Goal: Task Accomplishment & Management: Complete application form

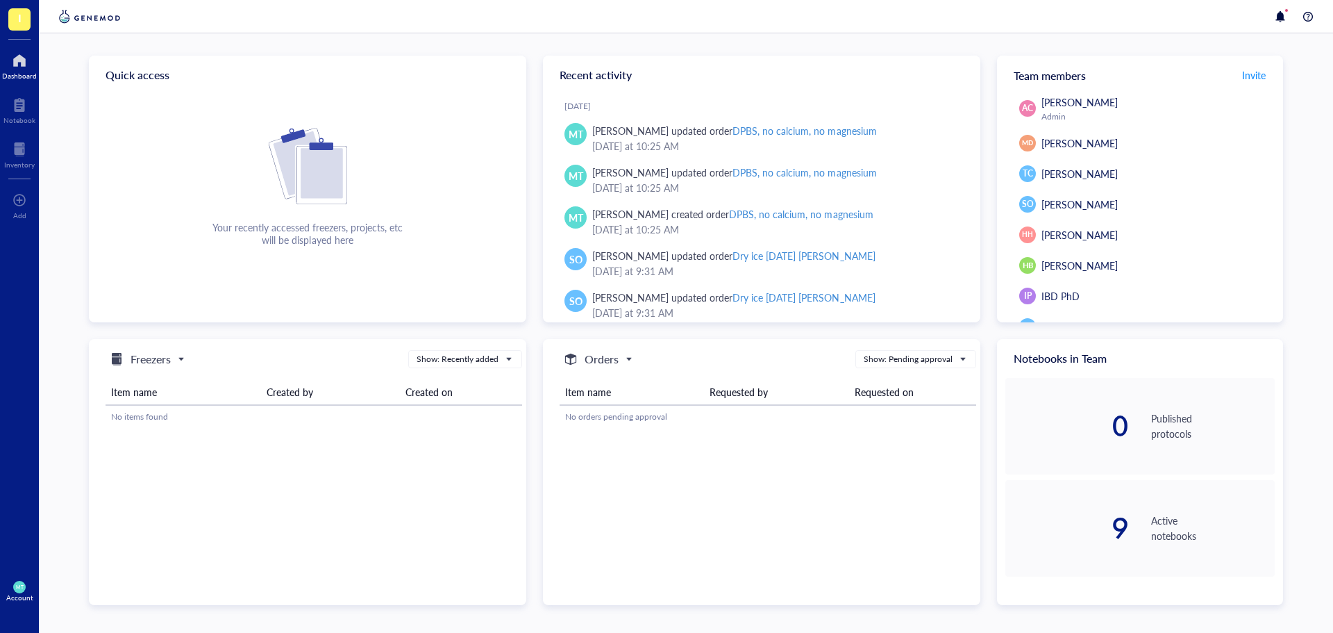
click at [14, 64] on div at bounding box center [19, 60] width 35 height 22
click at [19, 149] on div at bounding box center [19, 149] width 31 height 22
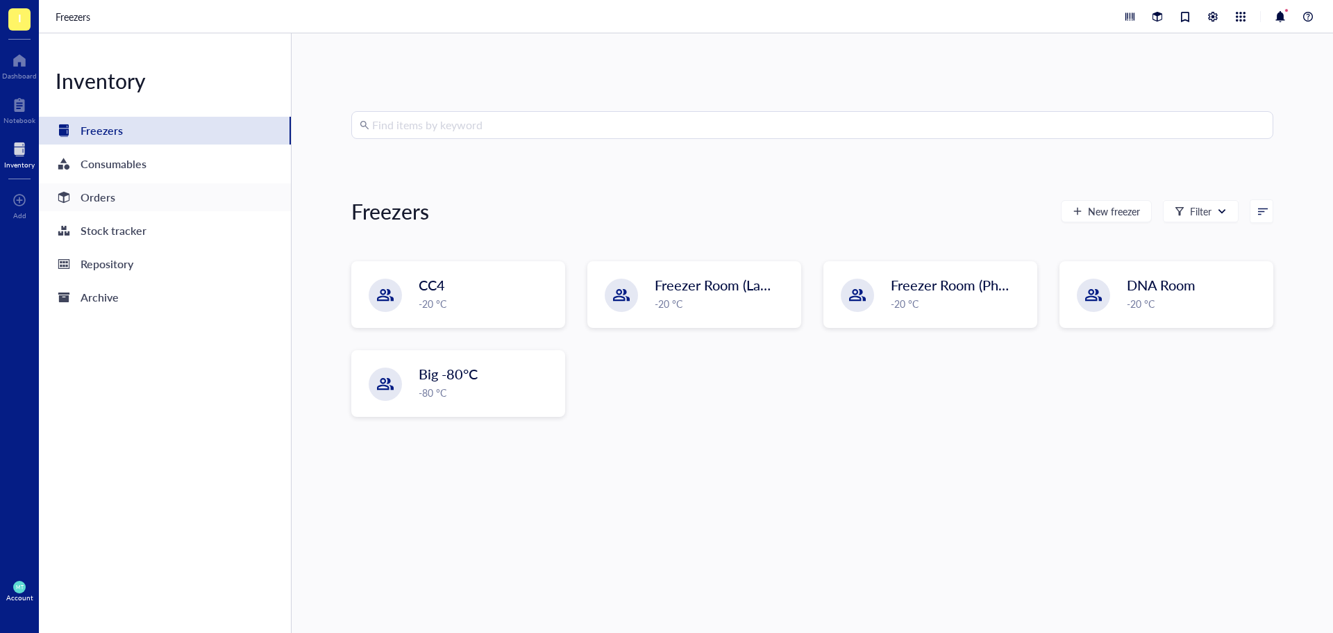
click at [121, 199] on div "Orders" at bounding box center [165, 197] width 252 height 28
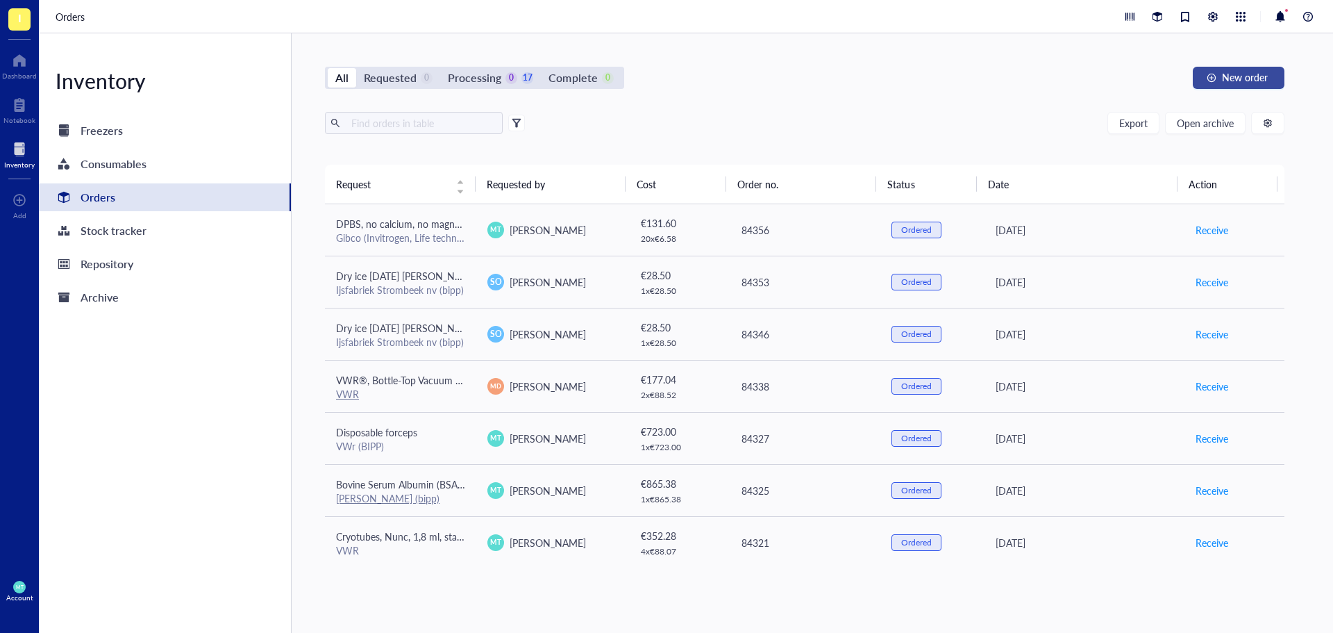
click at [1222, 74] on button "New order" at bounding box center [1239, 78] width 92 height 22
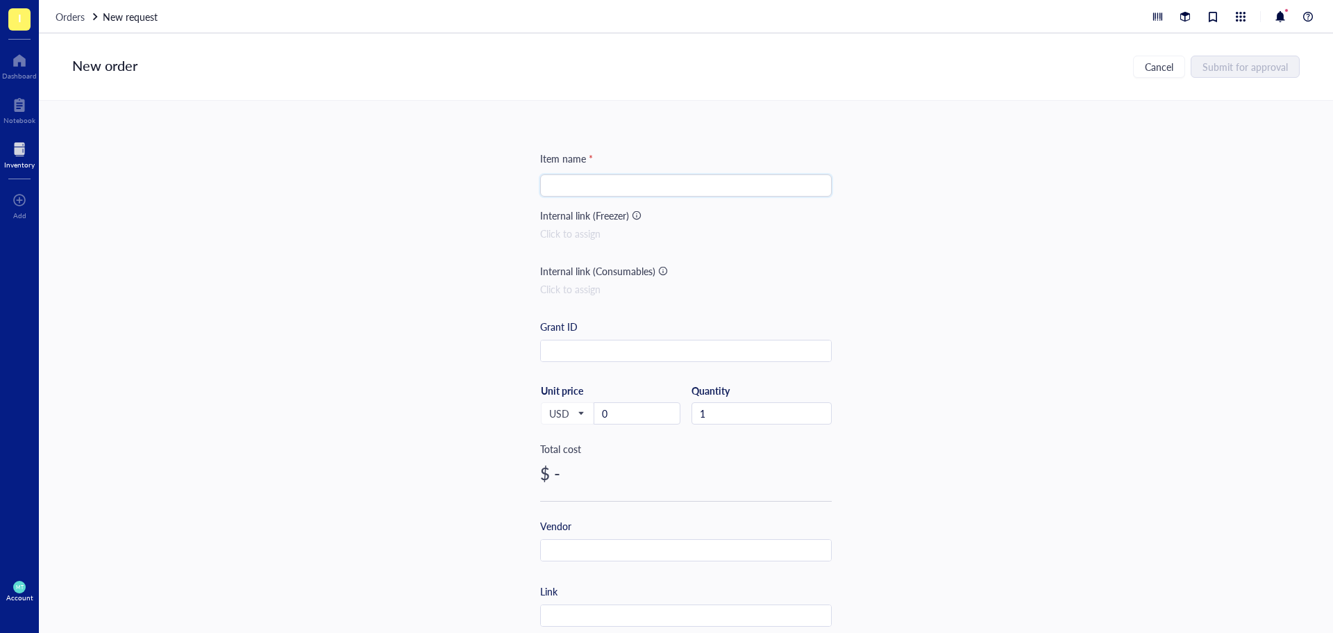
click at [568, 178] on input "search" at bounding box center [686, 185] width 275 height 21
paste input "GLASS BEADS 5MM"
drag, startPoint x: 560, startPoint y: 187, endPoint x: 451, endPoint y: 173, distance: 110.7
click at [451, 173] on div "Item name * GLASS BEADS 5MM GLASS BEADS 5MM Internal link (Freezer) Click to as…" at bounding box center [686, 367] width 1294 height 532
type input "GLASS BEADS 5MM"
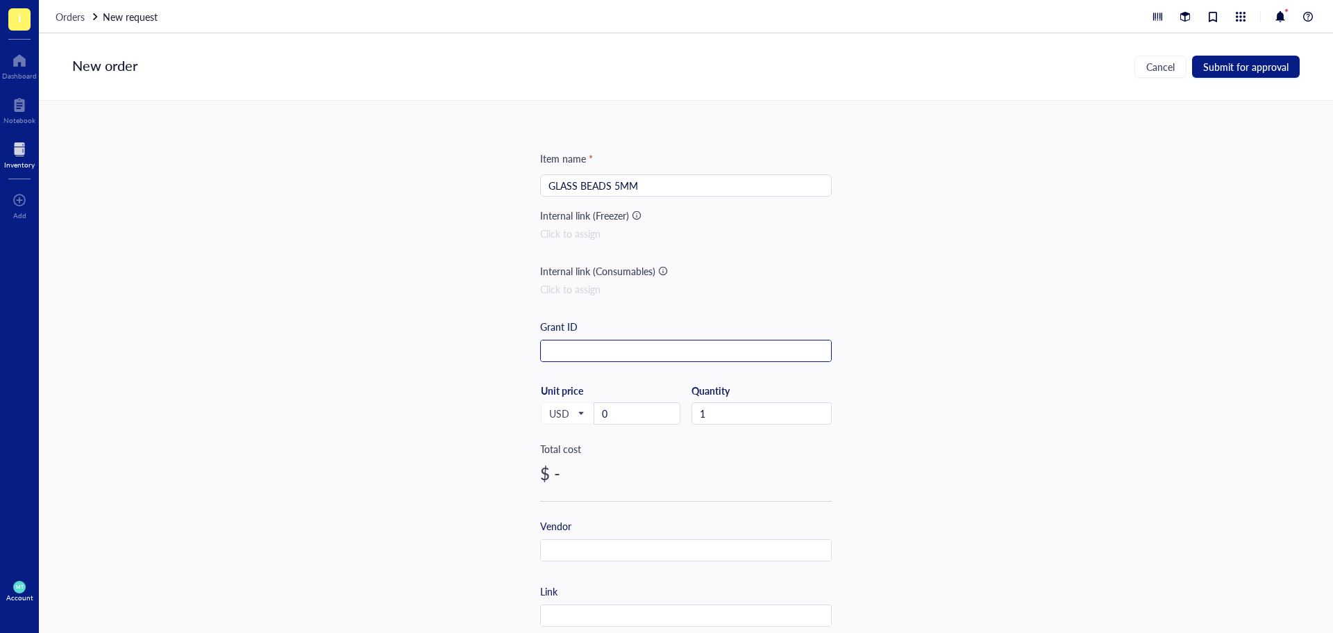
click at [585, 353] on input "text" at bounding box center [686, 351] width 290 height 22
click at [591, 355] on input "text" at bounding box center [686, 351] width 290 height 22
paste input "Prometheus (ZL36120500)"
click at [570, 417] on span "USD" at bounding box center [566, 413] width 34 height 12
type input "Prometheus (ZL36120500)"
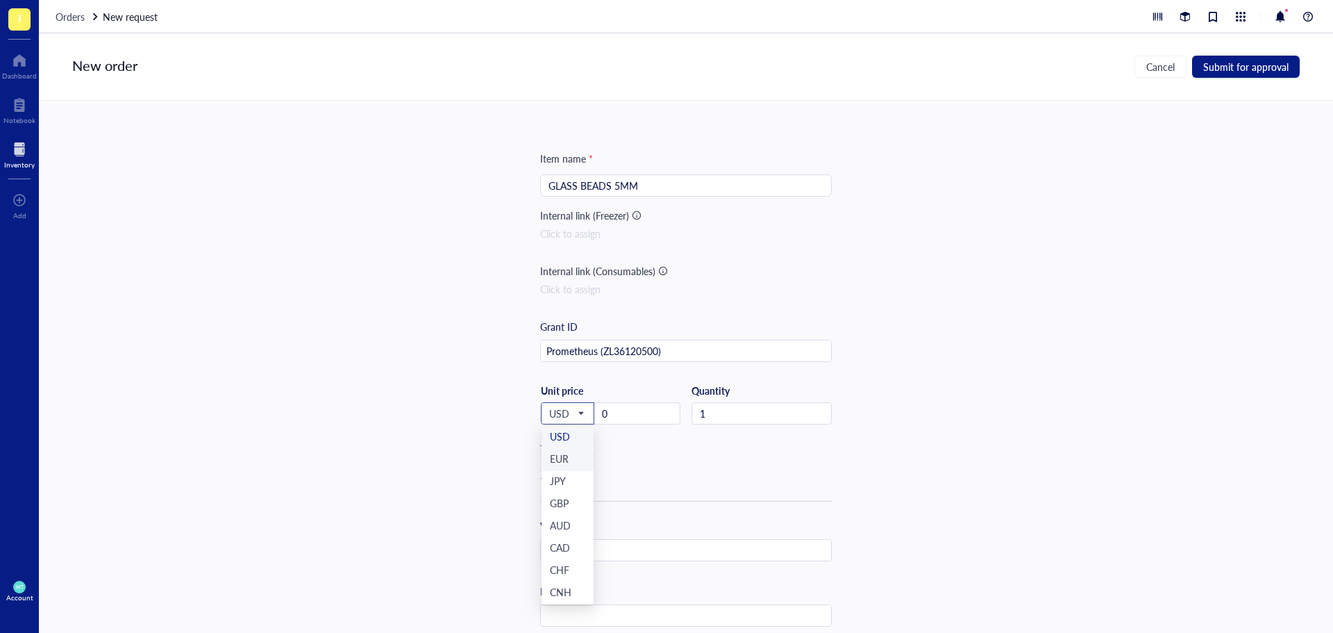
click at [567, 461] on div "EUR" at bounding box center [567, 459] width 35 height 15
click at [643, 420] on input "0" at bounding box center [636, 413] width 85 height 21
drag, startPoint x: 629, startPoint y: 411, endPoint x: 597, endPoint y: 406, distance: 33.0
click at [597, 406] on input "0" at bounding box center [636, 413] width 85 height 21
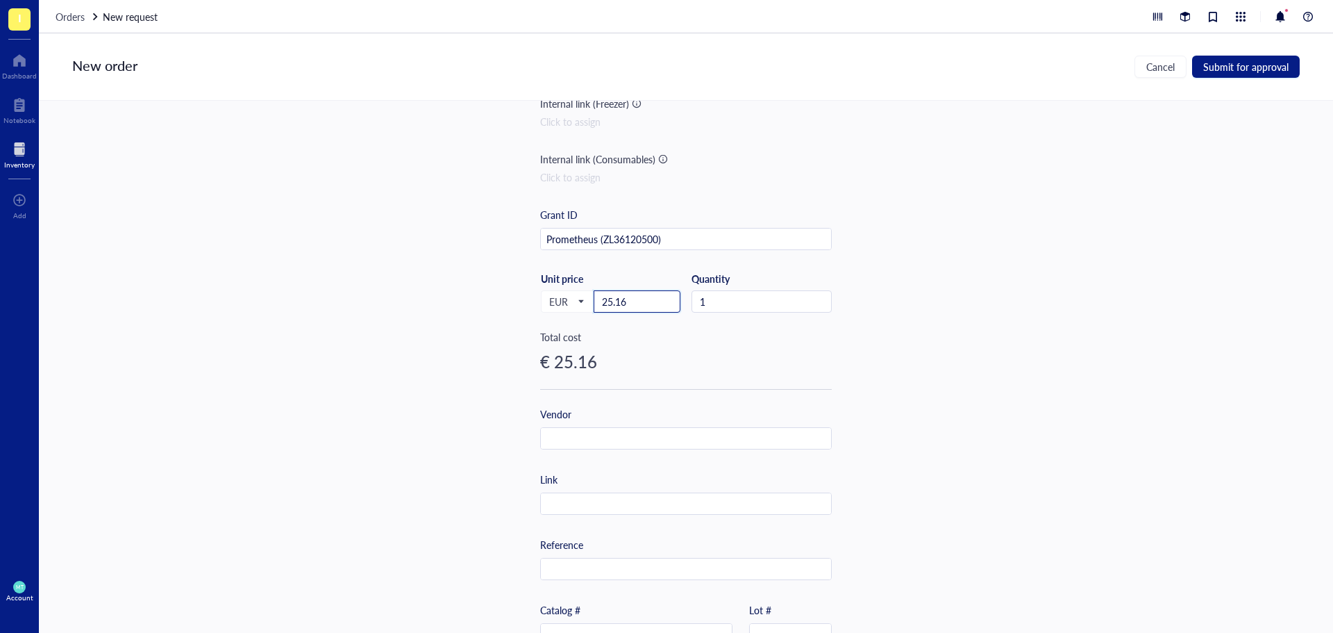
scroll to position [139, 0]
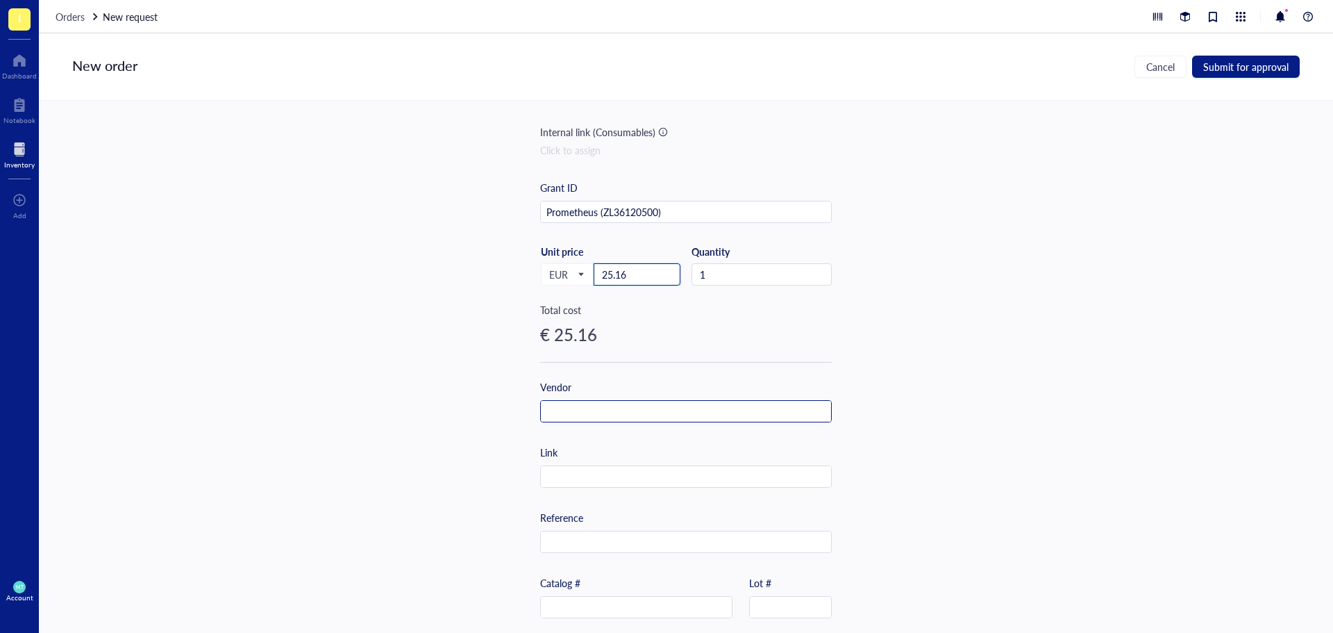
type input "25.16"
click at [575, 406] on input "text" at bounding box center [686, 412] width 290 height 22
click at [578, 403] on input "text" at bounding box center [686, 412] width 290 height 22
paste input "VWR (bipp)"
type input "VWR (bipp)"
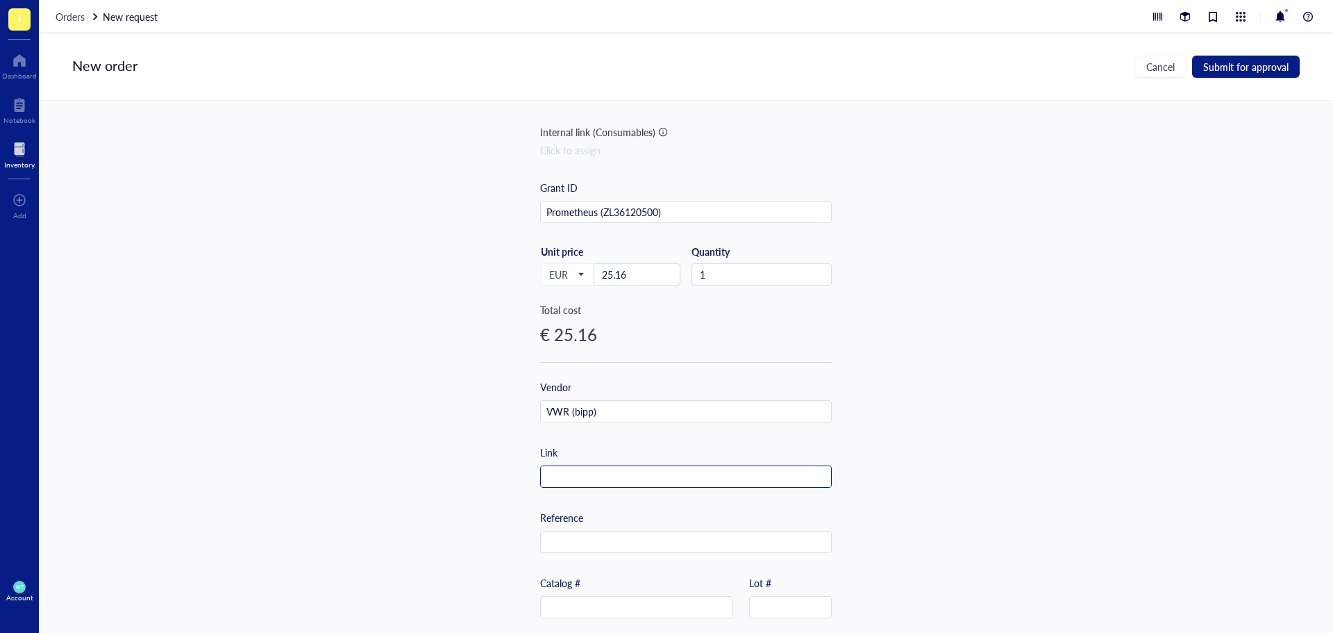
click at [568, 471] on input "text" at bounding box center [686, 477] width 290 height 22
paste input "[URL][DOMAIN_NAME]"
type input "[URL][DOMAIN_NAME]"
click at [563, 547] on input "text" at bounding box center [686, 542] width 290 height 22
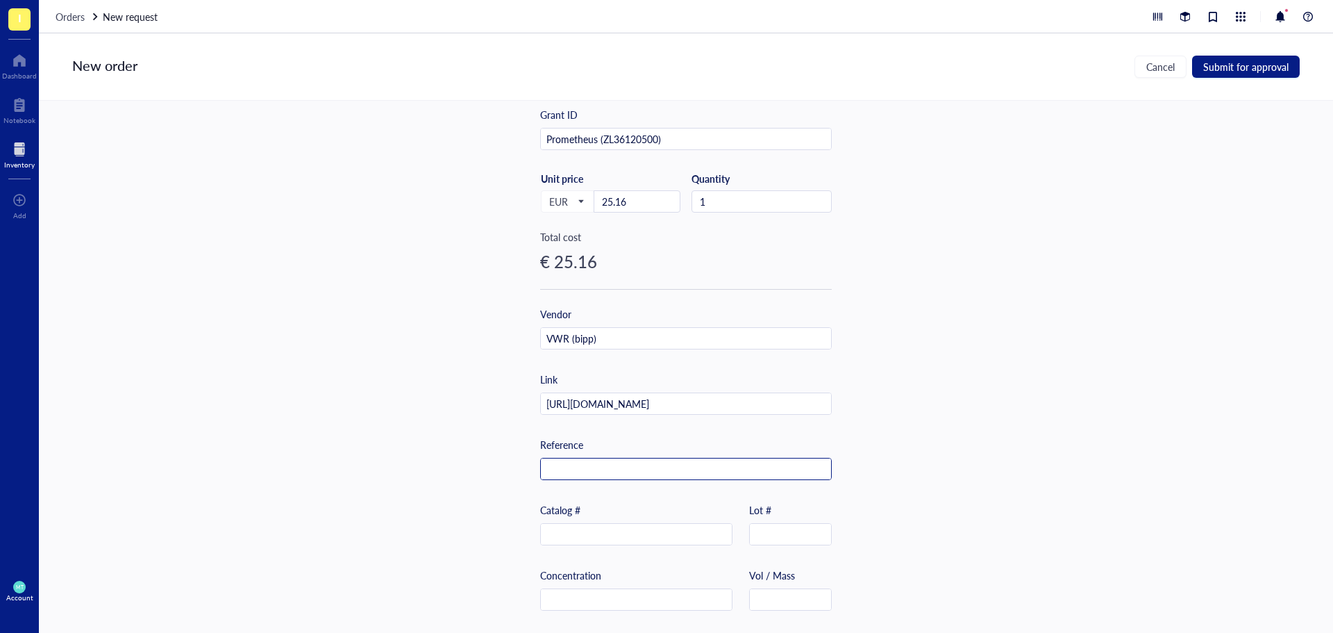
scroll to position [292, 0]
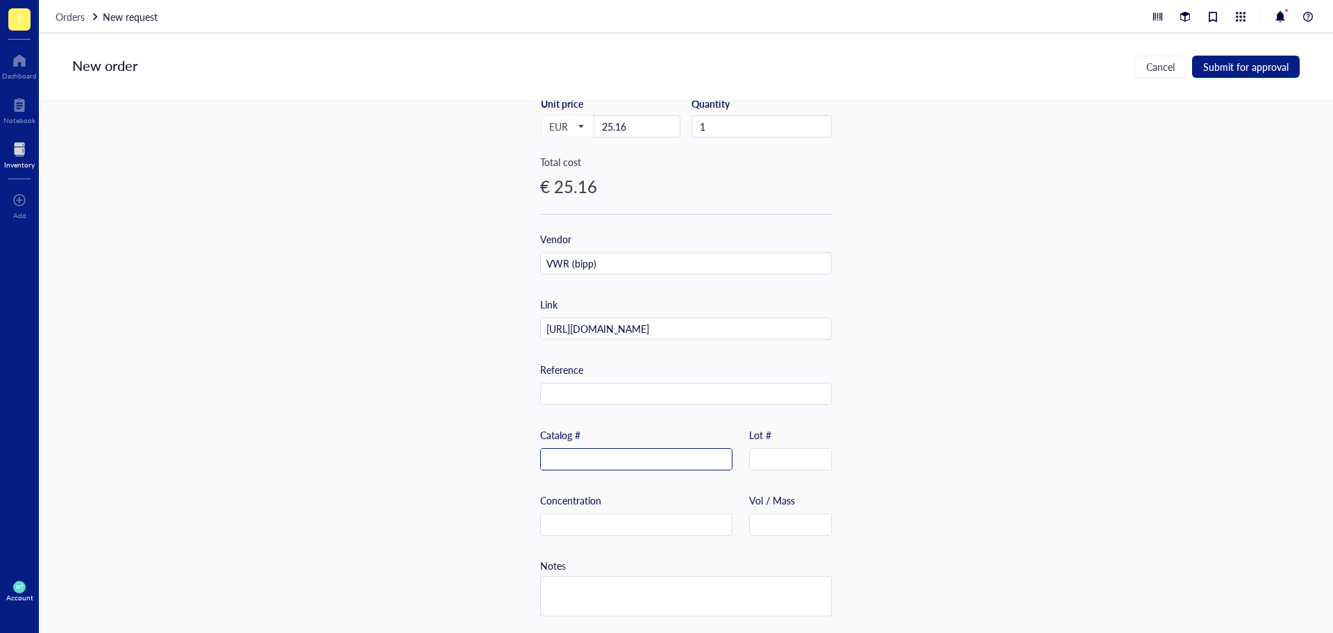
click at [610, 453] on input "text" at bounding box center [636, 460] width 191 height 22
click at [572, 383] on input "text" at bounding box center [686, 394] width 290 height 22
click at [574, 449] on input "text" at bounding box center [636, 460] width 191 height 22
paste input "201-0279"
type input "201-0279"
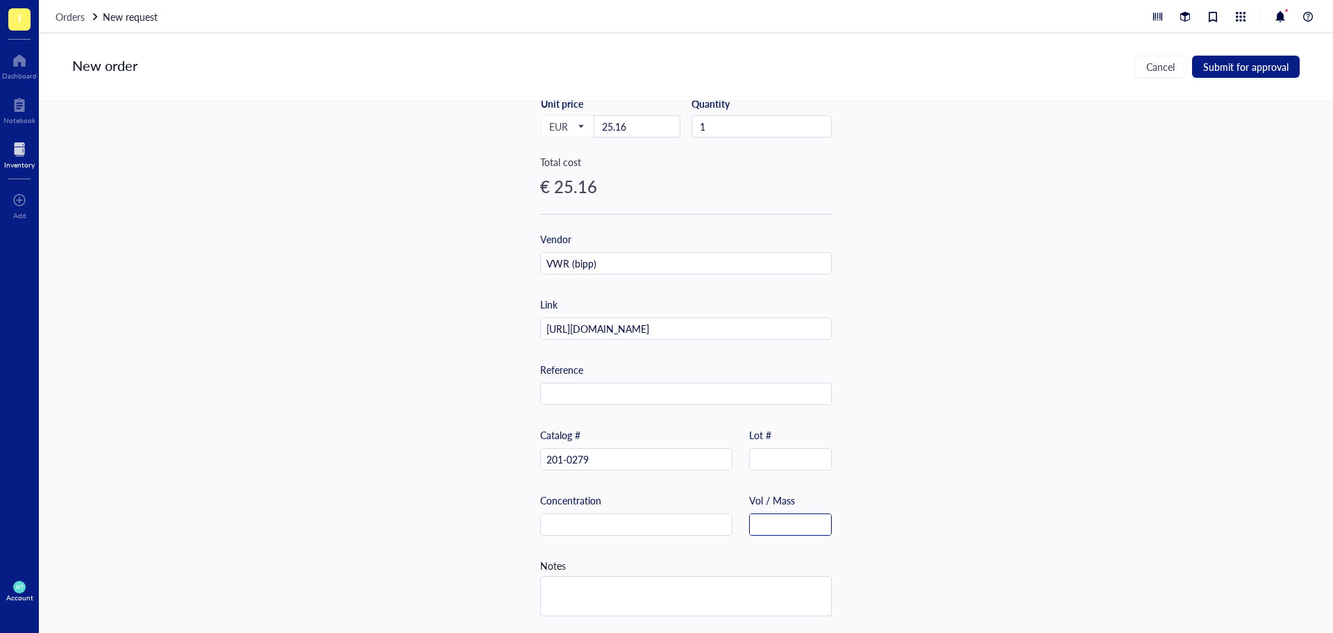
click at [817, 523] on input "text" at bounding box center [790, 525] width 81 height 22
type input "1 kg"
click at [892, 476] on div "Item name * GLASS BEADS 5MM Internal link (Freezer) Click to assign Internal li…" at bounding box center [686, 367] width 1294 height 532
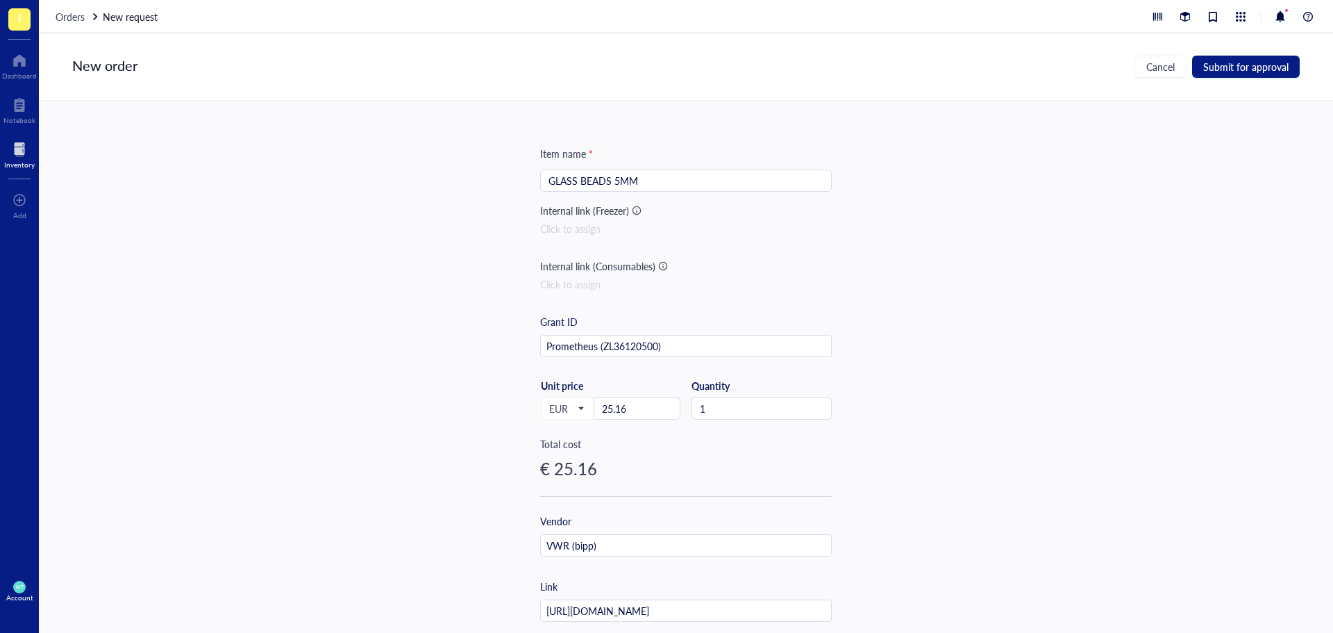
scroll to position [0, 0]
click at [703, 190] on input "GLASS BEADS 5MM" at bounding box center [686, 185] width 275 height 21
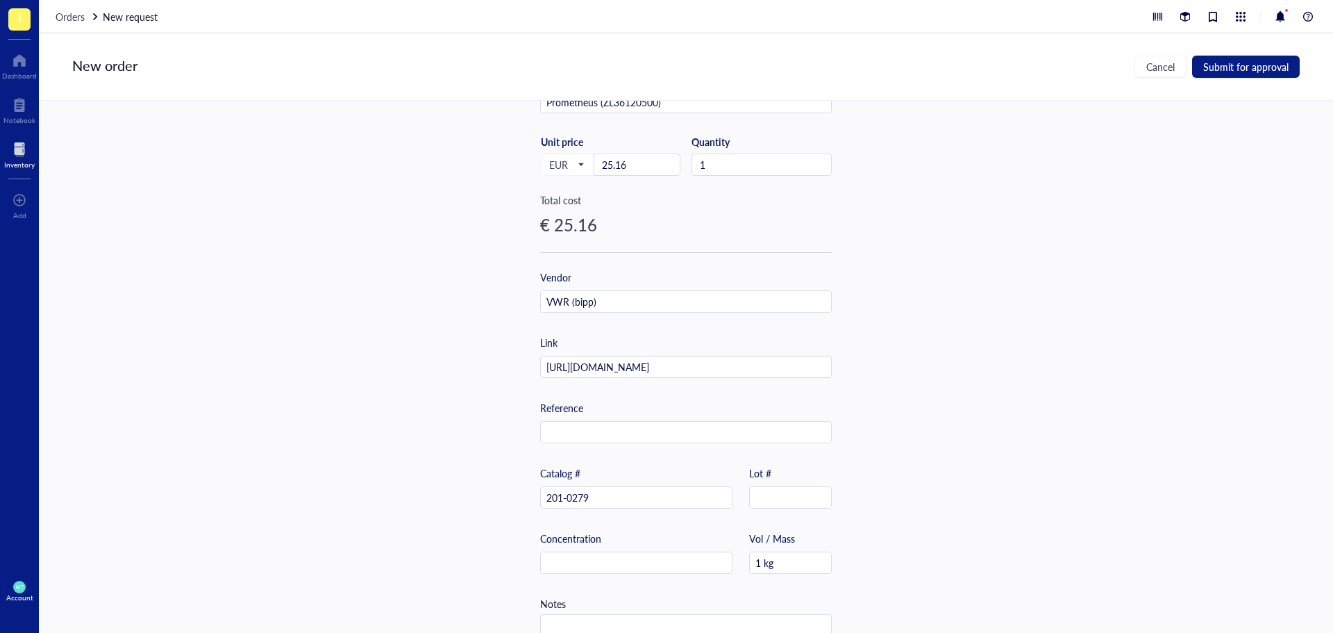
scroll to position [292, 0]
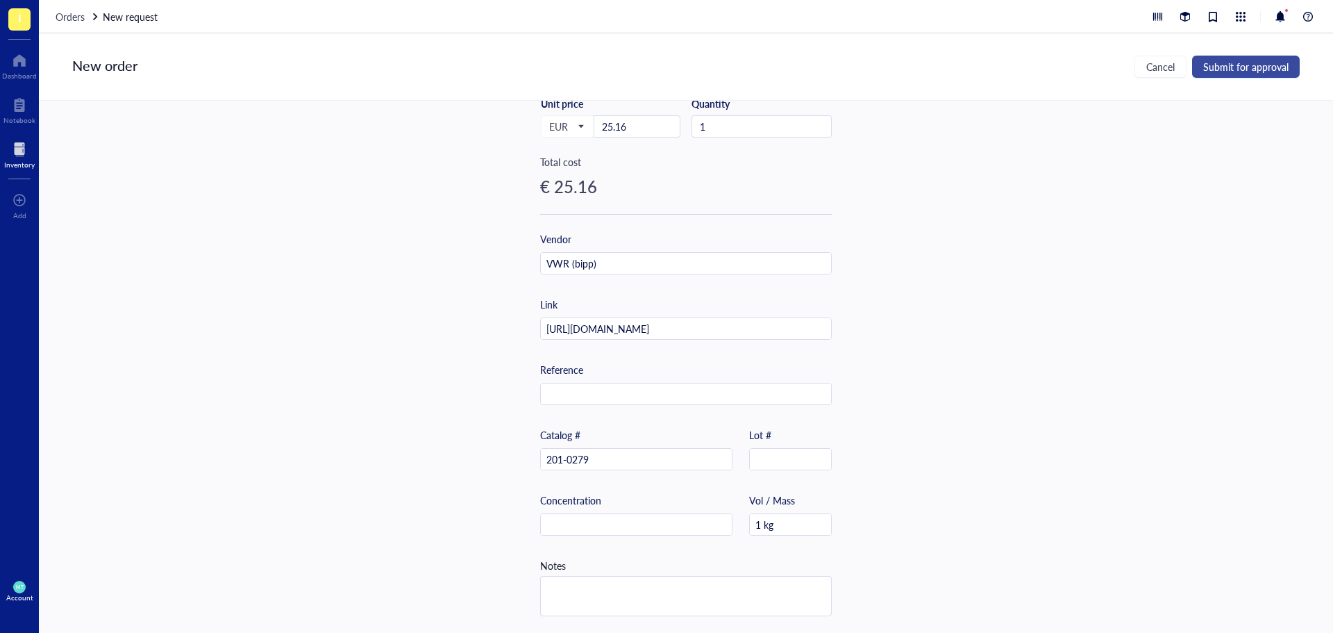
type input "GLASS BEADS 5MM 1kg"
click at [1246, 68] on span "Submit for approval" at bounding box center [1245, 66] width 85 height 11
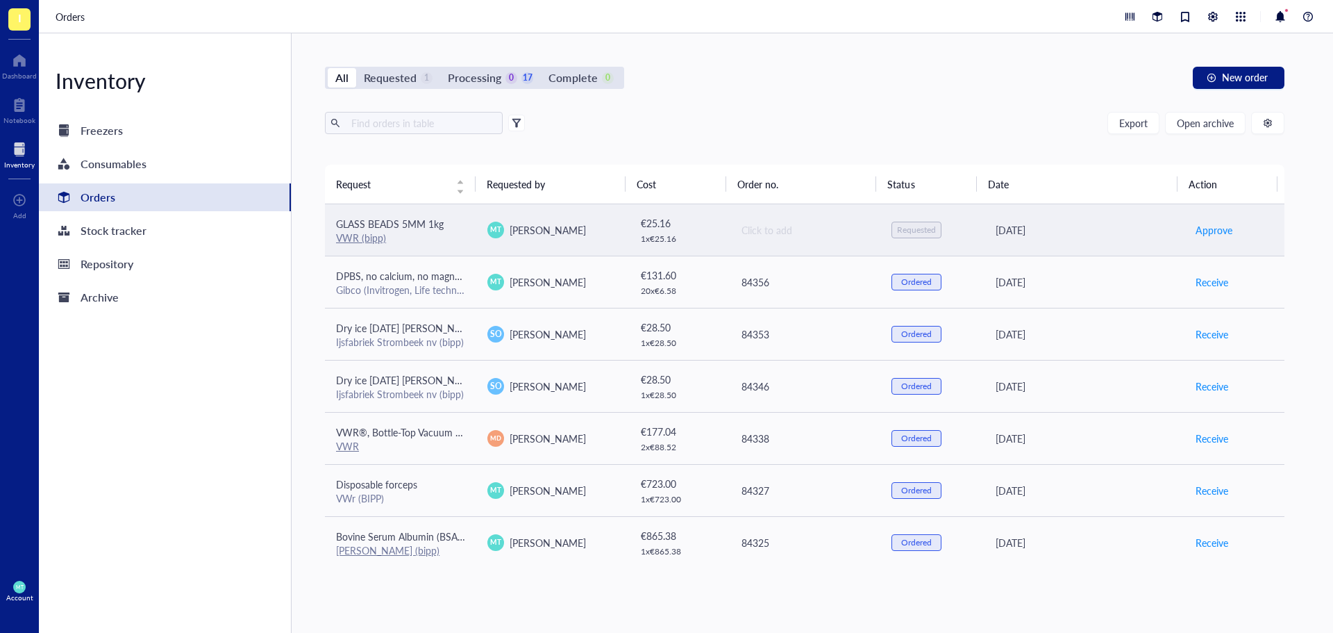
click at [753, 237] on div "Click to add" at bounding box center [806, 229] width 128 height 15
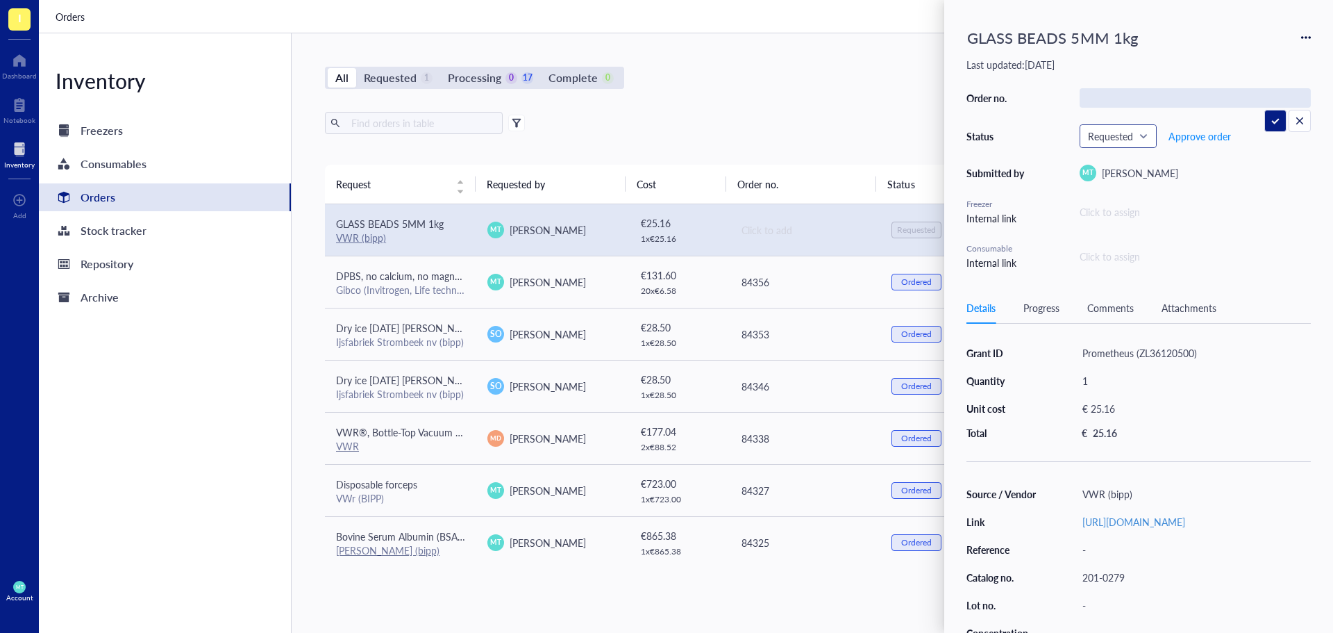
type input "84359"
click at [1149, 133] on div "Requested" at bounding box center [1119, 136] width 76 height 22
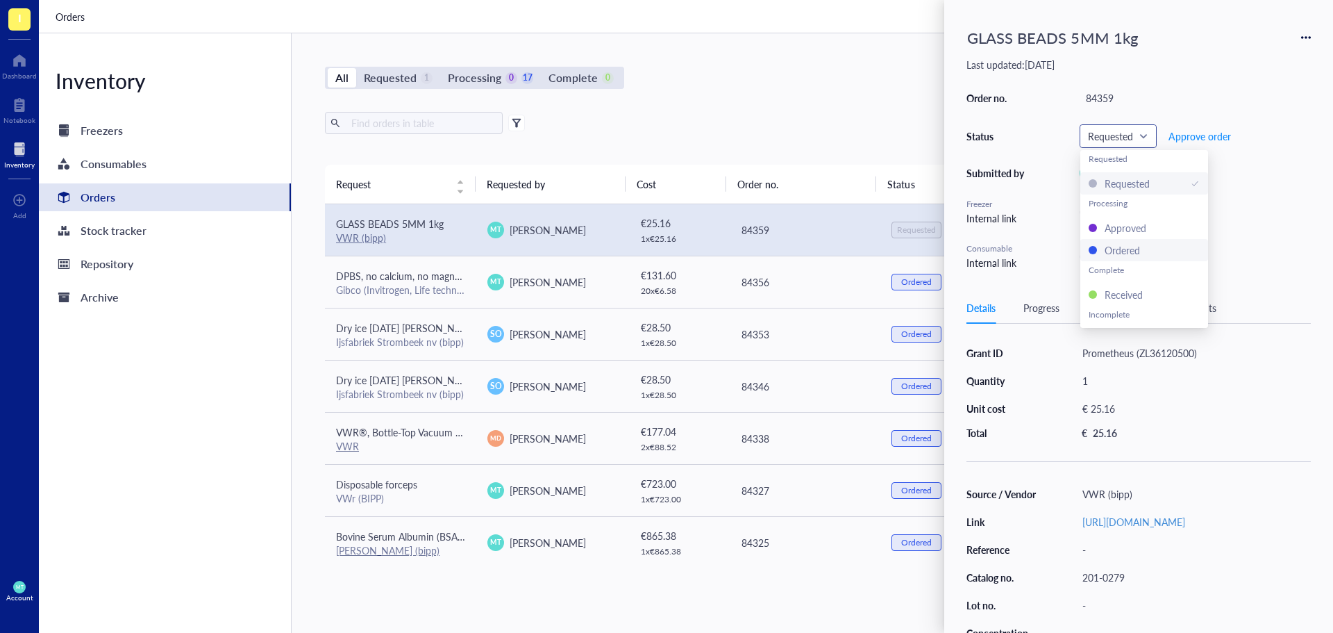
click at [1133, 247] on div "Ordered" at bounding box center [1122, 249] width 35 height 15
click at [855, 81] on div "All Requested 0 Processing 0 18 Complete 0 New order" at bounding box center [805, 78] width 960 height 22
click at [741, 86] on div "All Requested 0 Processing 0 18 Complete 0 New order" at bounding box center [805, 78] width 960 height 22
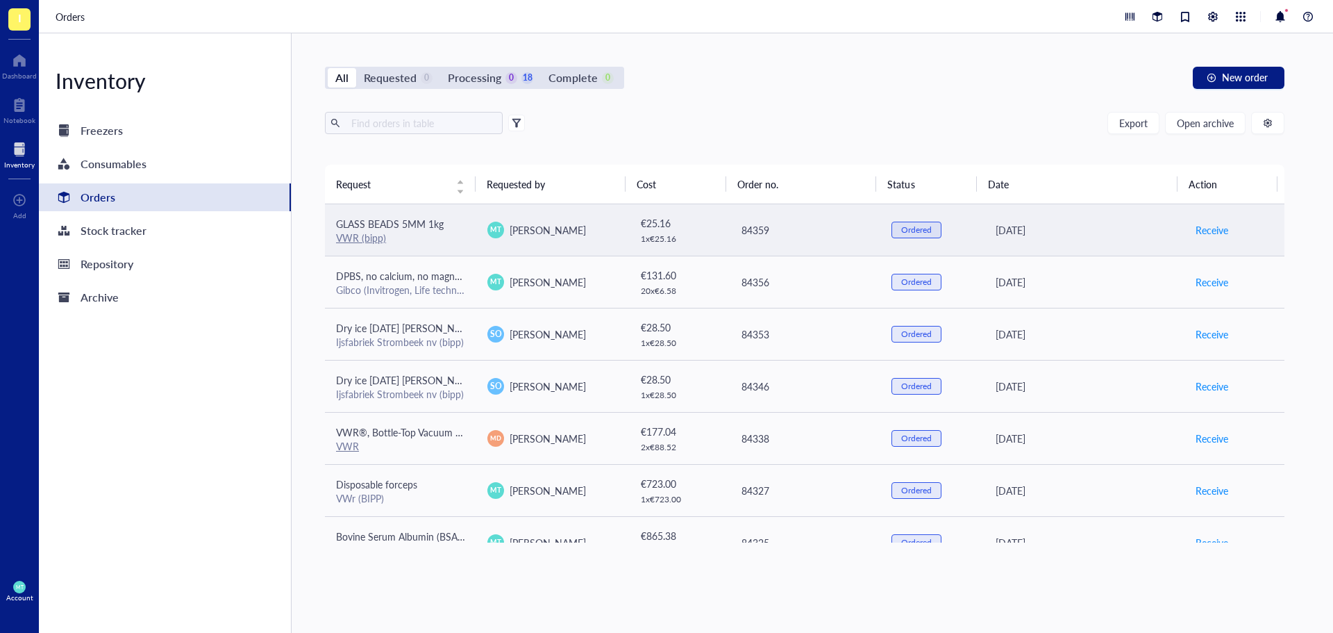
click at [375, 226] on span "GLASS BEADS 5MM 1kg" at bounding box center [390, 224] width 108 height 14
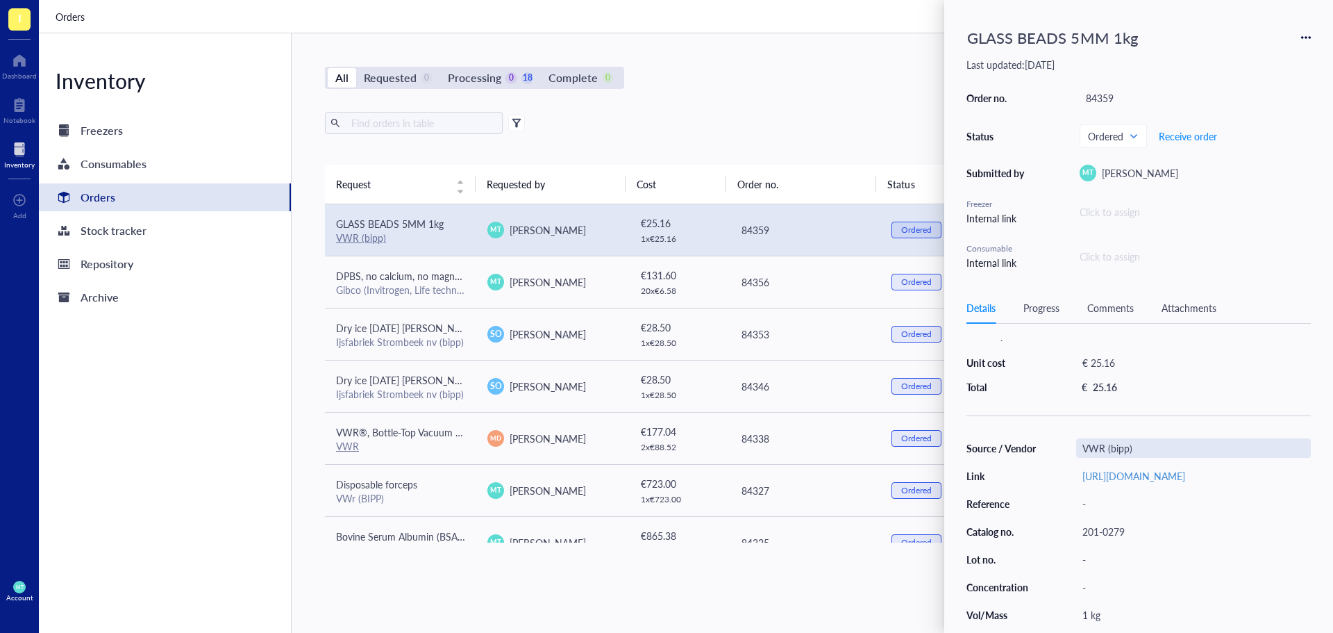
scroll to position [83, 0]
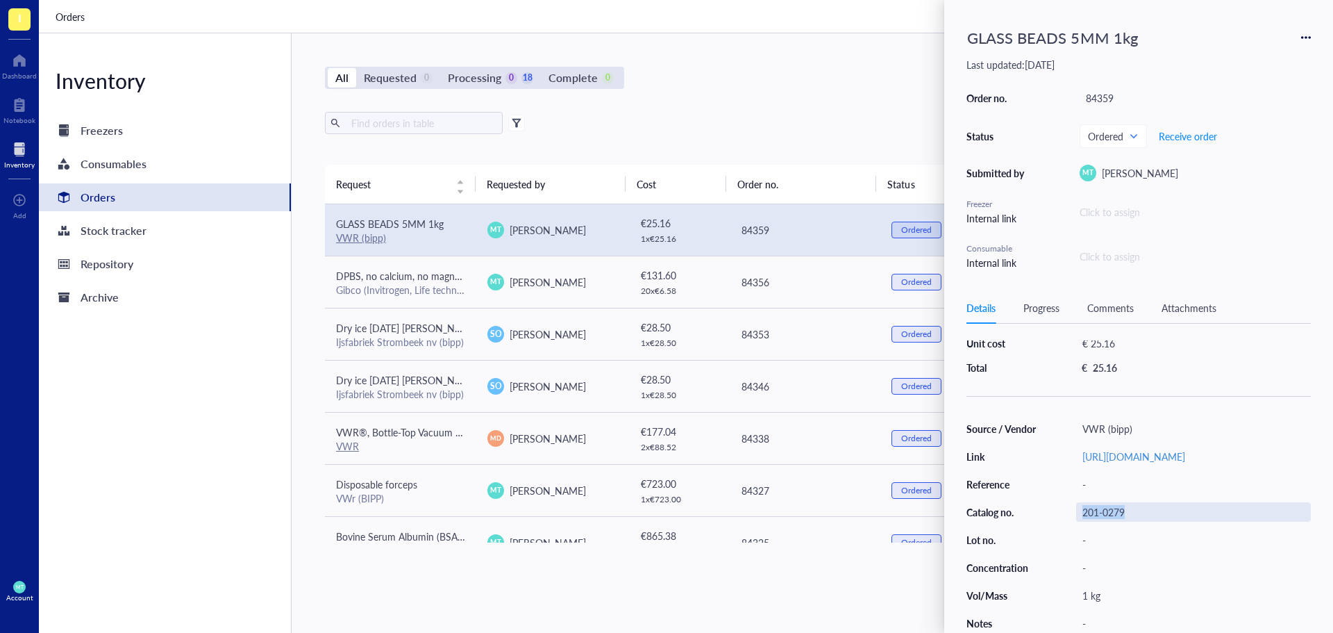
drag, startPoint x: 1131, startPoint y: 508, endPoint x: 1085, endPoint y: 510, distance: 45.9
click at [1085, 510] on div "201-0279" at bounding box center [1193, 511] width 235 height 19
click at [1110, 503] on input "201-0279" at bounding box center [1105, 512] width 56 height 18
drag, startPoint x: 1151, startPoint y: 506, endPoint x: 1073, endPoint y: 508, distance: 78.5
click at [1116, 503] on div "201-0279" at bounding box center [1193, 511] width 235 height 19
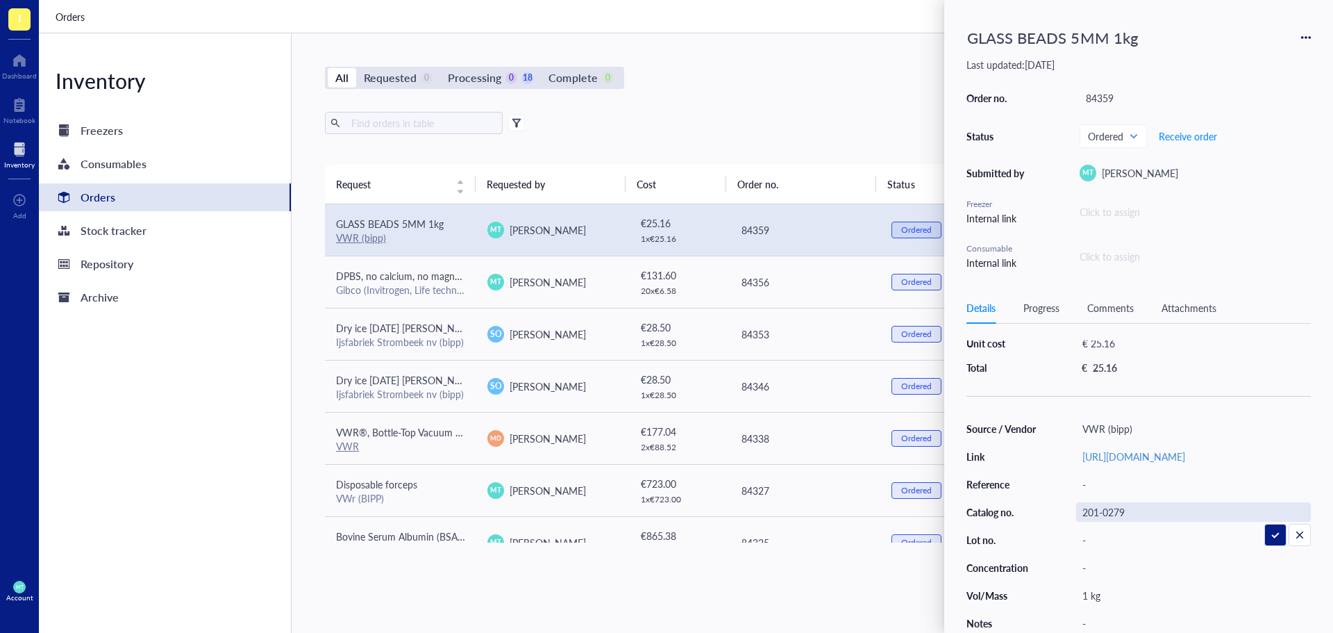
click at [1127, 503] on input "201-0279" at bounding box center [1105, 512] width 56 height 18
click at [1093, 508] on input "201-0279" at bounding box center [1105, 512] width 56 height 18
click at [1092, 508] on input "201-0279" at bounding box center [1105, 512] width 56 height 18
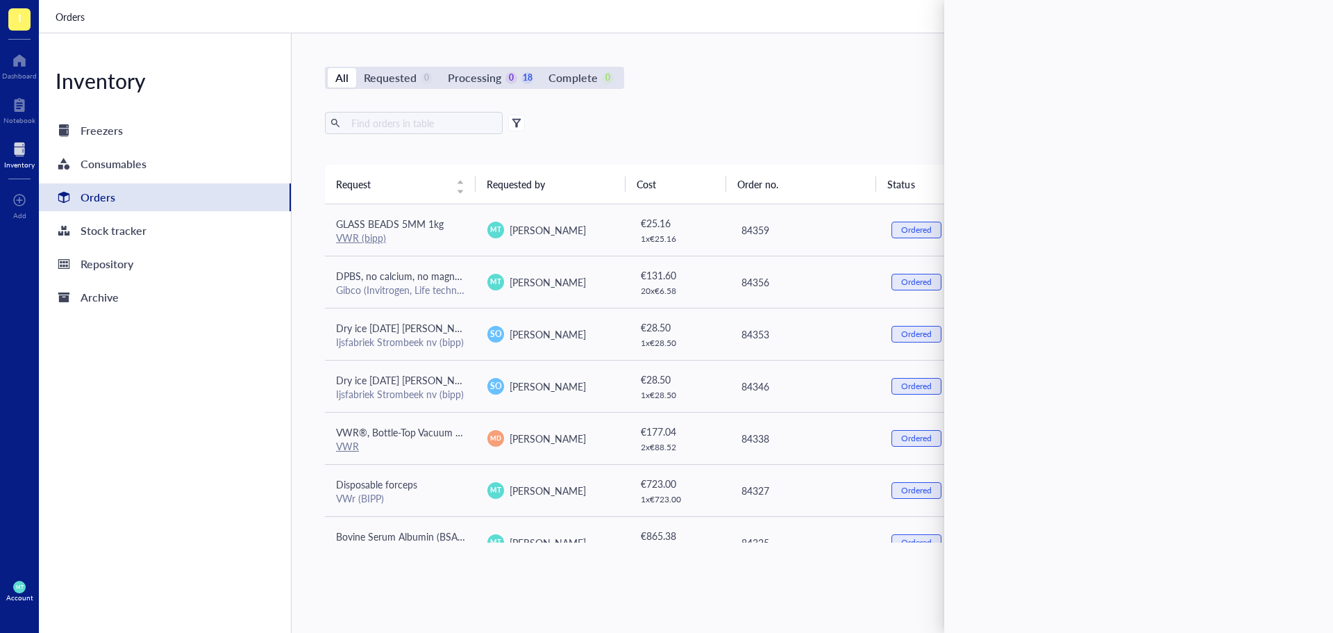
click at [817, 91] on div "All Requested 0 Processing 0 18 Complete 0 New order Export Open archive Reques…" at bounding box center [805, 332] width 1026 height 599
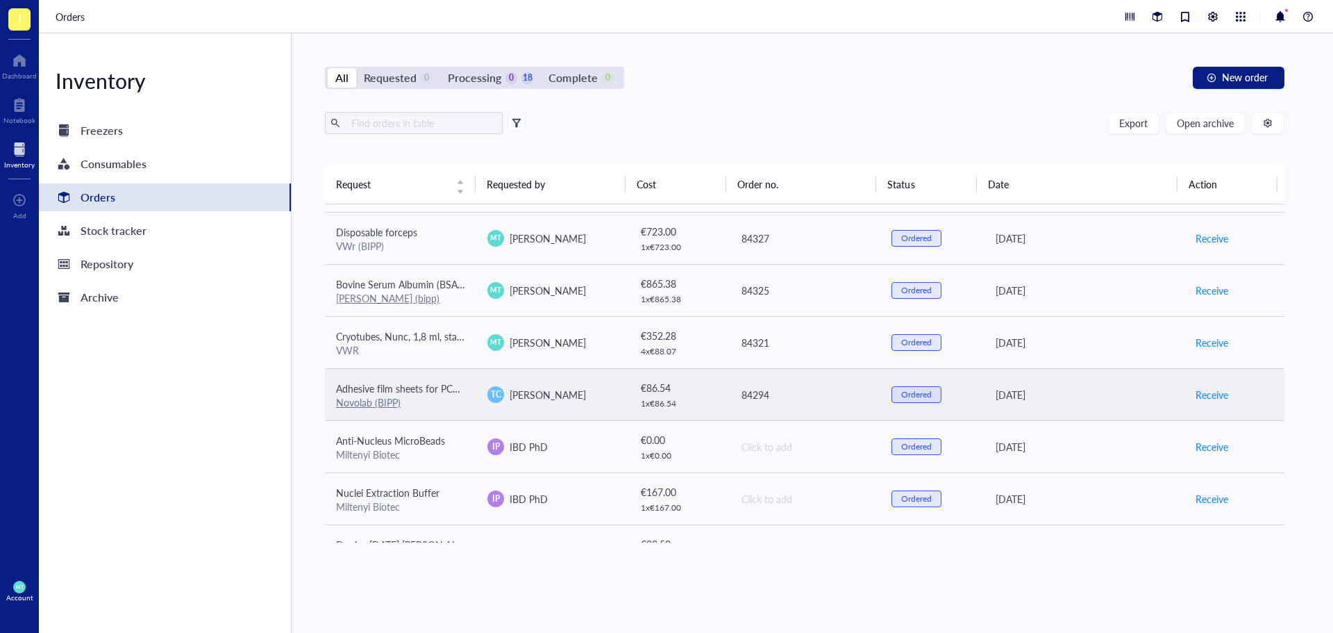
scroll to position [0, 0]
